Goal: Information Seeking & Learning: Compare options

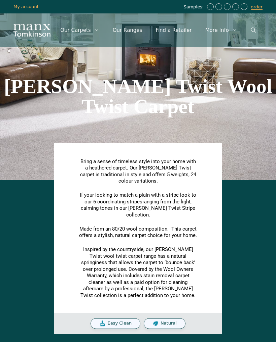
click at [29, 241] on div "Bring a sense of timeless style into your home with a heathered carpet. Our Tom…" at bounding box center [137, 259] width 269 height 151
click at [47, 247] on div "Bring a sense of timeless style into your home with a heathered carpet. Our Tom…" at bounding box center [137, 259] width 269 height 151
click at [247, 257] on div "Bring a sense of timeless style into your home with a heathered carpet. Our Tom…" at bounding box center [137, 259] width 269 height 151
click at [55, 135] on div "[PERSON_NAME] Twist Wool Twist Carpet" at bounding box center [138, 96] width 276 height 168
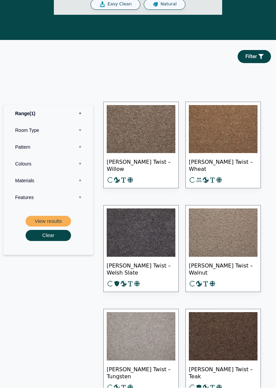
click at [32, 128] on label "Room Type 0" at bounding box center [48, 130] width 80 height 17
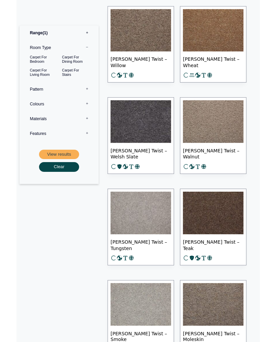
scroll to position [415, 0]
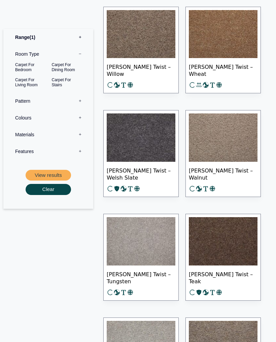
click at [39, 170] on button "View results" at bounding box center [48, 175] width 45 height 11
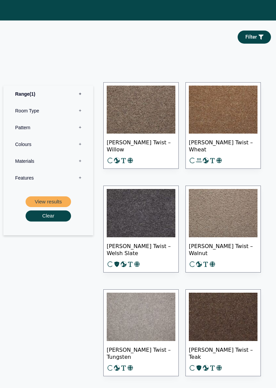
scroll to position [340, 0]
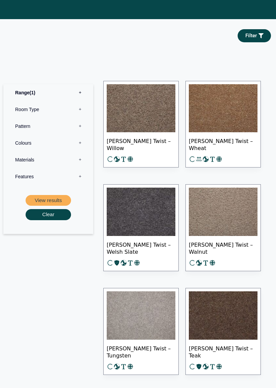
click at [24, 158] on label "Materials 0" at bounding box center [48, 160] width 80 height 17
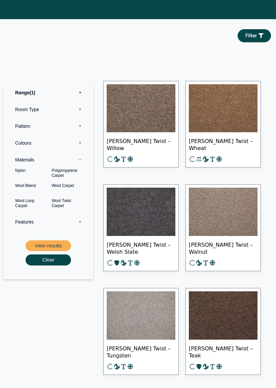
click at [18, 154] on label "Materials 0" at bounding box center [48, 160] width 80 height 17
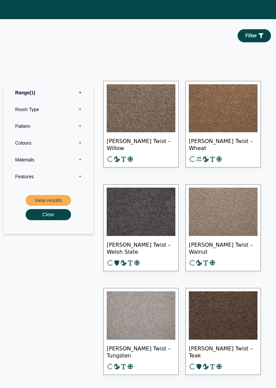
click at [21, 176] on label "Features 0" at bounding box center [48, 176] width 80 height 17
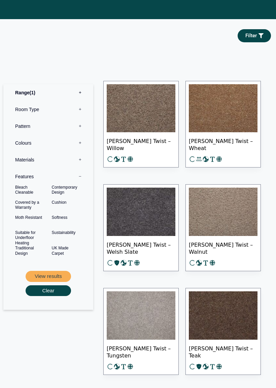
click at [20, 172] on label "Features 0" at bounding box center [48, 176] width 80 height 17
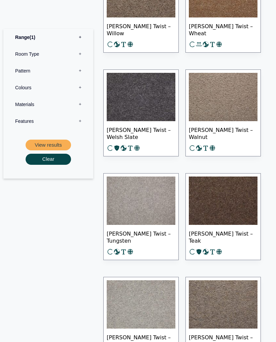
scroll to position [455, 0]
click at [208, 234] on span "[PERSON_NAME] Twist – Teak" at bounding box center [223, 238] width 69 height 24
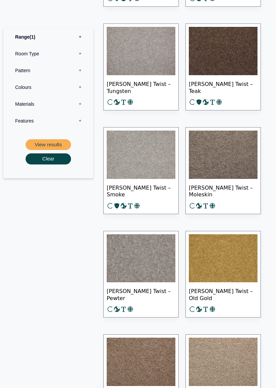
scroll to position [626, 0]
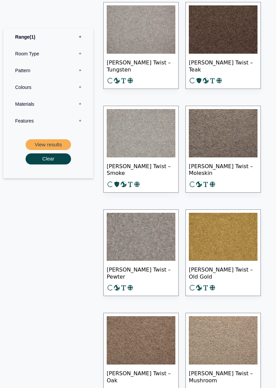
click at [213, 167] on span "Tomkinson Twist – Moleskin" at bounding box center [223, 170] width 69 height 24
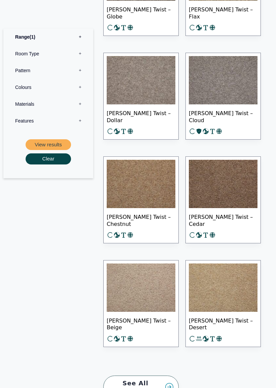
scroll to position [1307, 0]
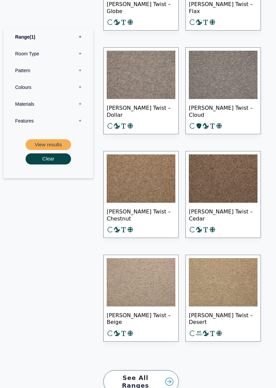
click at [243, 182] on img at bounding box center [223, 179] width 69 height 48
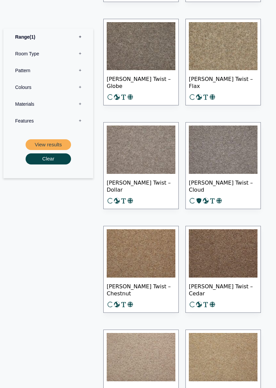
scroll to position [1236, 0]
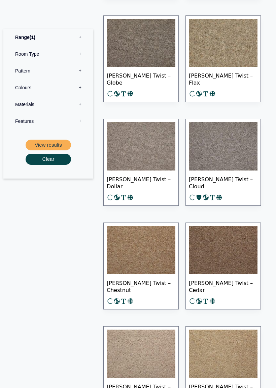
click at [242, 284] on span "[PERSON_NAME] Twist – Cedar" at bounding box center [223, 287] width 69 height 24
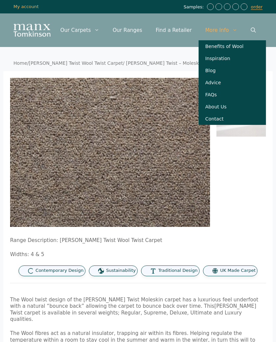
click at [248, 169] on ol at bounding box center [240, 153] width 49 height 150
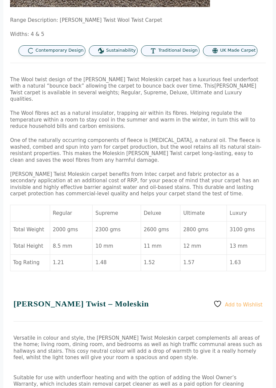
scroll to position [221, 0]
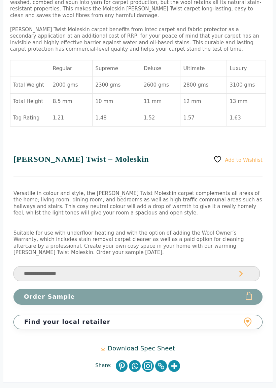
click at [243, 267] on select "**********" at bounding box center [136, 274] width 246 height 15
select select "**********"
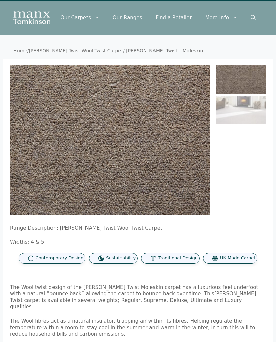
scroll to position [0, 0]
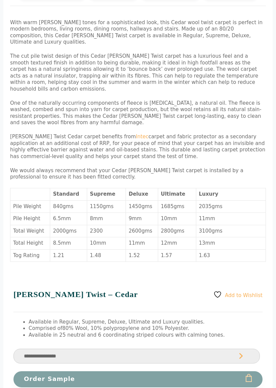
scroll to position [278, 0]
